Goal: Task Accomplishment & Management: Complete application form

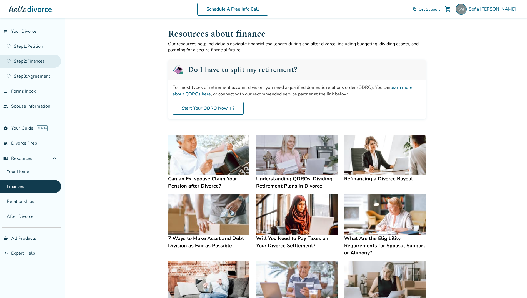
click at [23, 61] on link "Step 2 : Finances" at bounding box center [30, 61] width 61 height 13
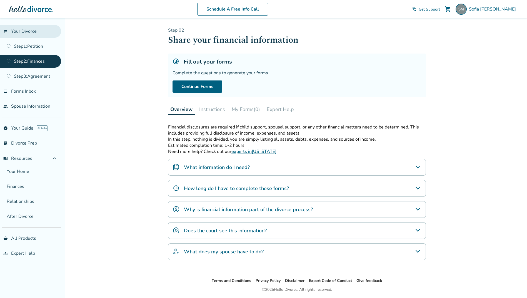
click at [23, 30] on link "flag_2 Your Divorce" at bounding box center [30, 31] width 61 height 13
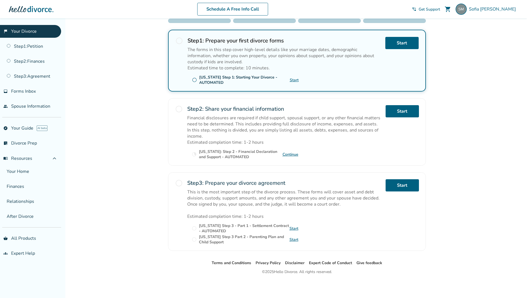
scroll to position [103, 0]
click at [22, 109] on link "people Spouse Information" at bounding box center [30, 106] width 61 height 13
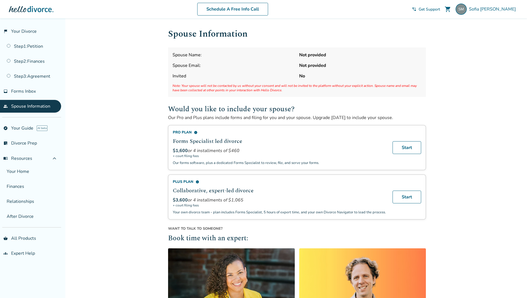
click at [474, 49] on div "Added to cart Spouse Information Spouse Name: Not provided Spouse Email: Not pr…" at bounding box center [263, 220] width 527 height 405
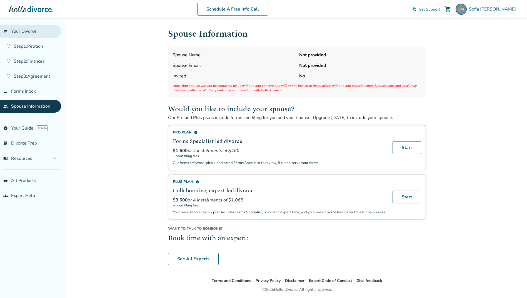
click at [18, 33] on link "flag_2 Your Divorce" at bounding box center [30, 31] width 61 height 13
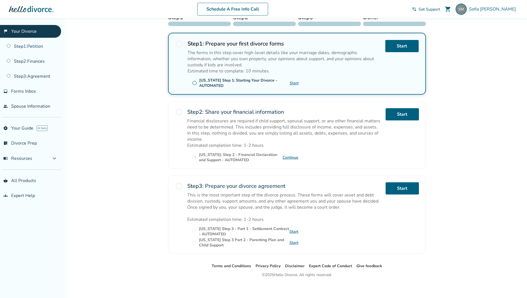
scroll to position [103, 0]
